Goal: Task Accomplishment & Management: Manage account settings

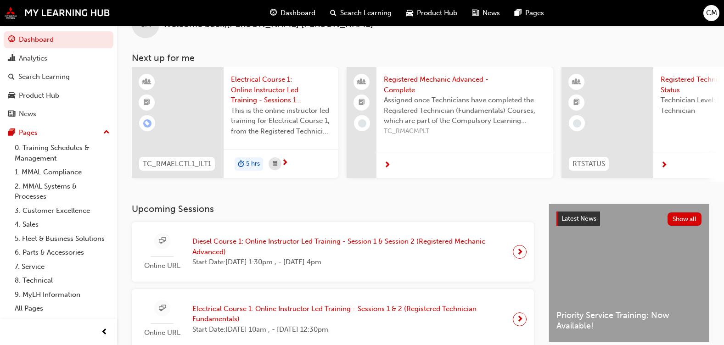
scroll to position [46, 0]
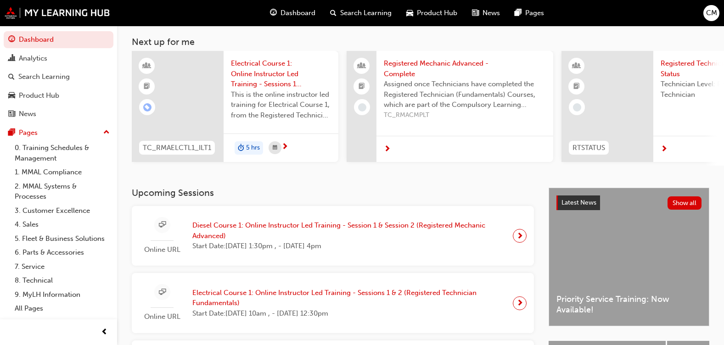
click at [406, 229] on span "Diesel Course 1: Online Instructor Led Training - Session 1 & Session 2 (Regist…" at bounding box center [348, 230] width 313 height 21
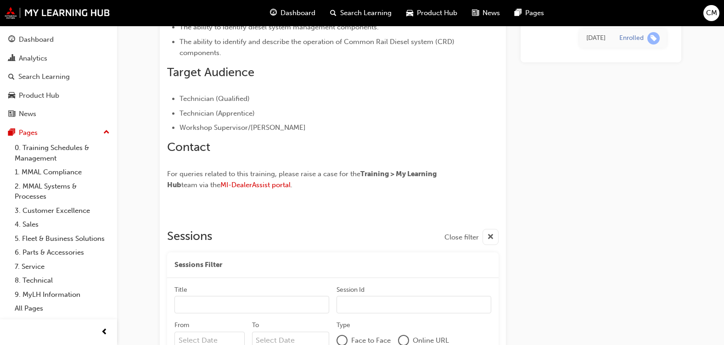
scroll to position [377, 0]
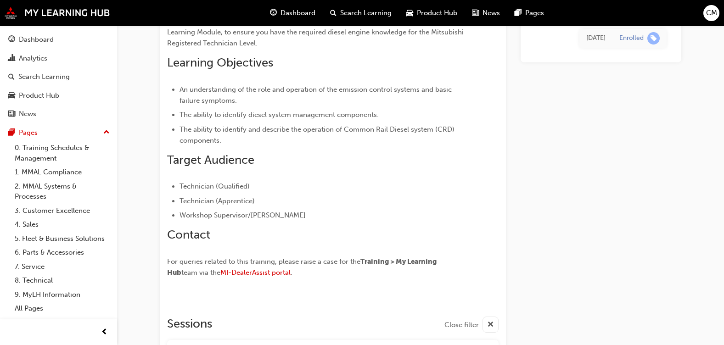
click at [718, 12] on div "CM" at bounding box center [712, 13] width 16 height 16
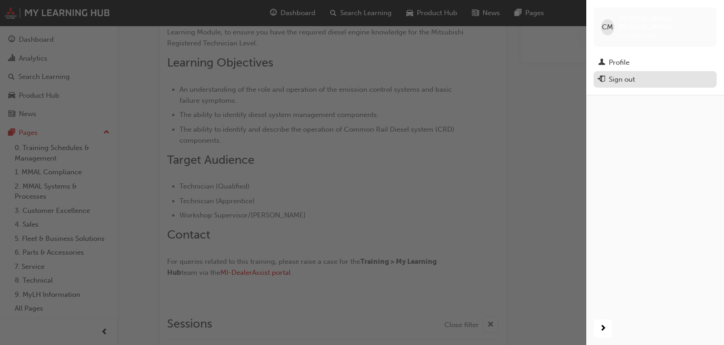
click at [618, 74] on div "Sign out" at bounding box center [622, 79] width 26 height 11
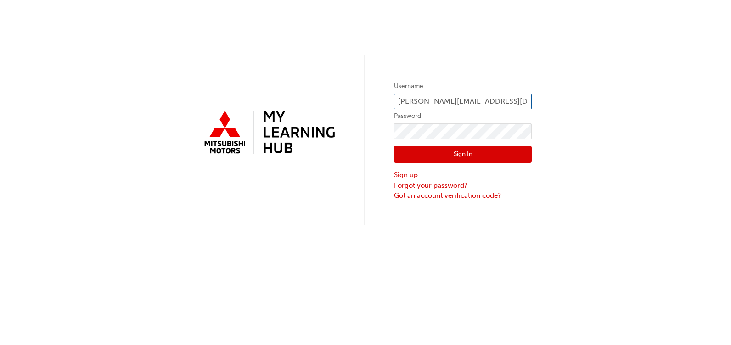
click at [412, 101] on input "paul@lindenbergco.com.au" at bounding box center [463, 102] width 138 height 16
type input "wayne.markeyl@lindenbergco.com.au"
click at [473, 155] on button "Sign In" at bounding box center [463, 154] width 138 height 17
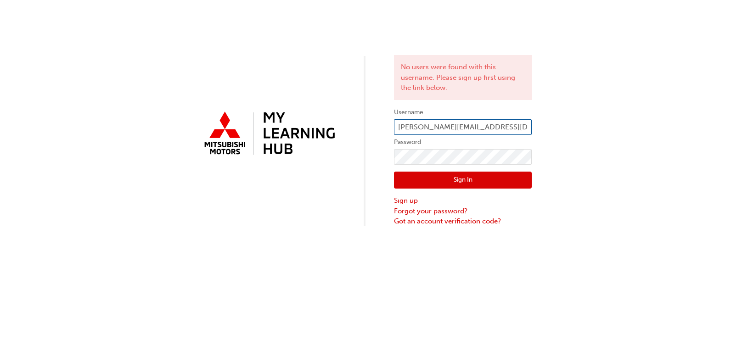
click at [447, 125] on input "wayne.markeyl@lindenbergco.com.au" at bounding box center [463, 127] width 138 height 16
click at [450, 126] on input "wayne.markeyl@lindenbergco.com.au" at bounding box center [463, 127] width 138 height 16
type input "wayne.markey@lindenbergco.com.au"
click at [487, 186] on button "Sign In" at bounding box center [463, 180] width 138 height 17
